Goal: Task Accomplishment & Management: Manage account settings

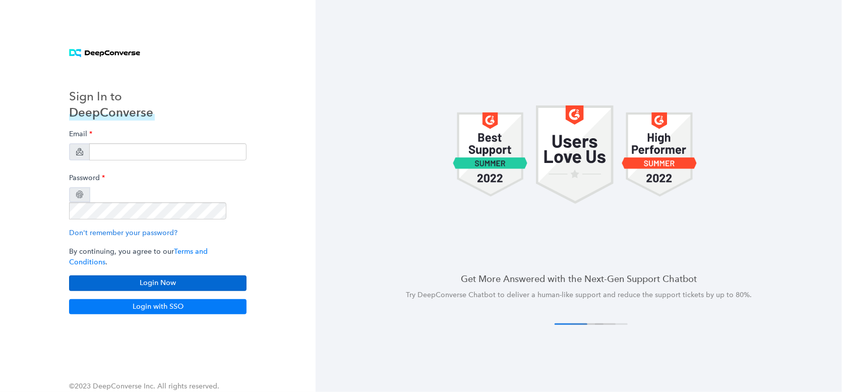
type input "[EMAIL_ADDRESS][PERSON_NAME][DOMAIN_NAME]"
click at [152, 275] on button "Login Now" at bounding box center [157, 282] width 177 height 15
